Goal: Task Accomplishment & Management: Complete application form

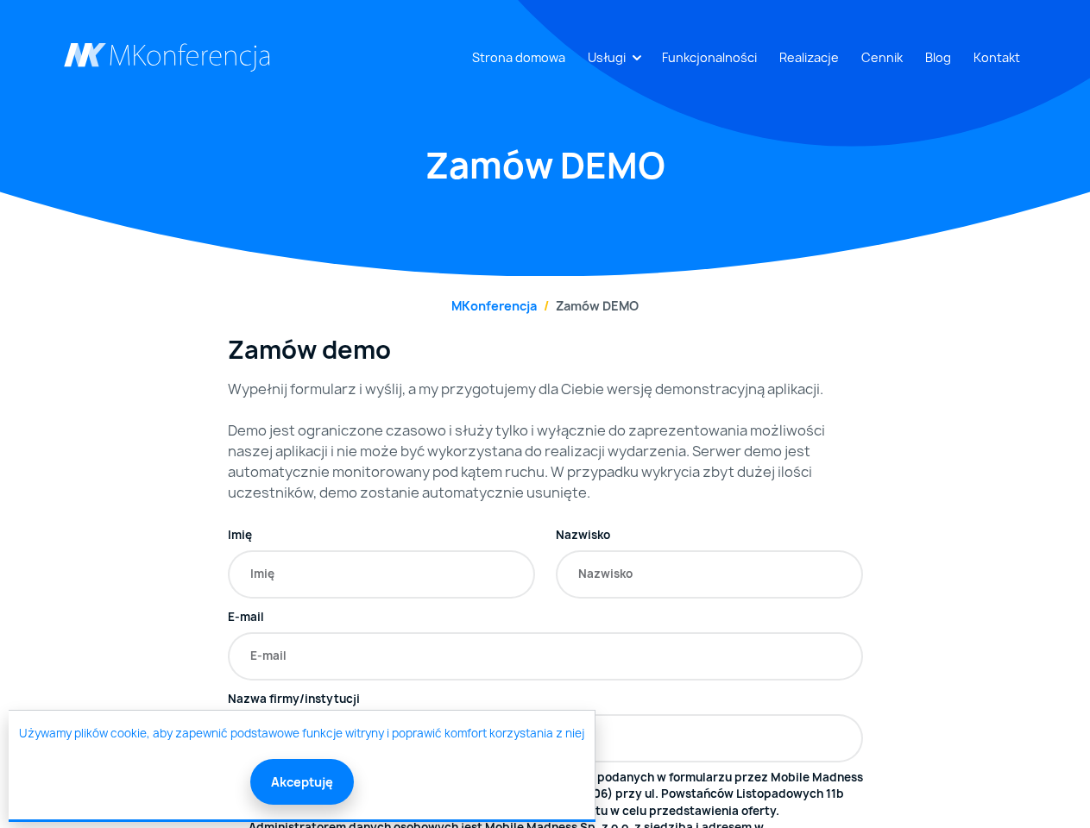
click at [610, 57] on link "Usługi" at bounding box center [607, 57] width 52 height 32
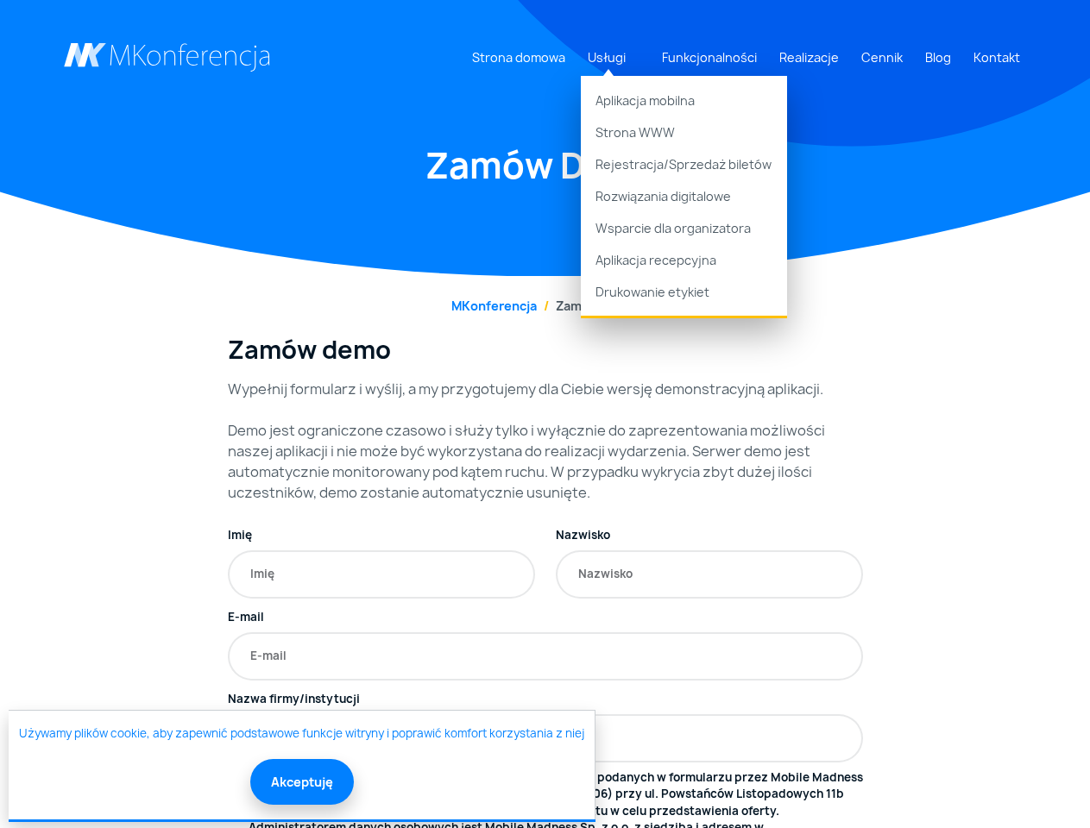
click at [300, 782] on button "Akceptuję" at bounding box center [302, 782] width 104 height 46
